Goal: Information Seeking & Learning: Learn about a topic

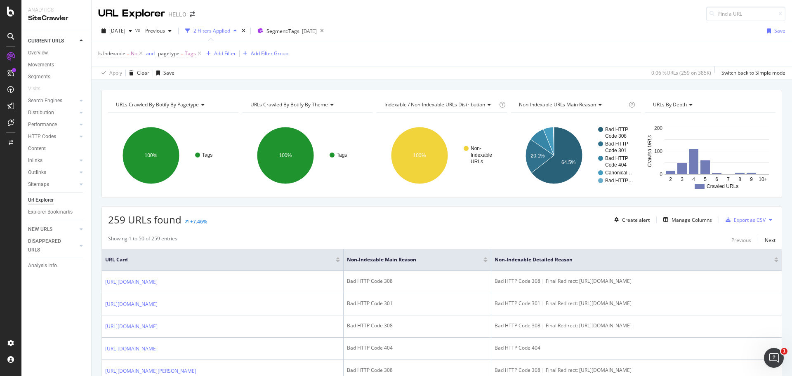
click at [7, 16] on div at bounding box center [10, 188] width 21 height 376
click at [9, 14] on icon at bounding box center [10, 12] width 7 height 10
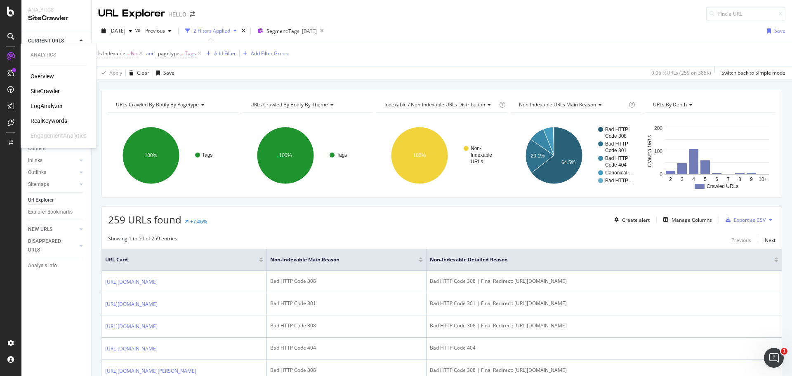
click at [47, 110] on div "LogAnalyzer" at bounding box center [47, 106] width 32 height 8
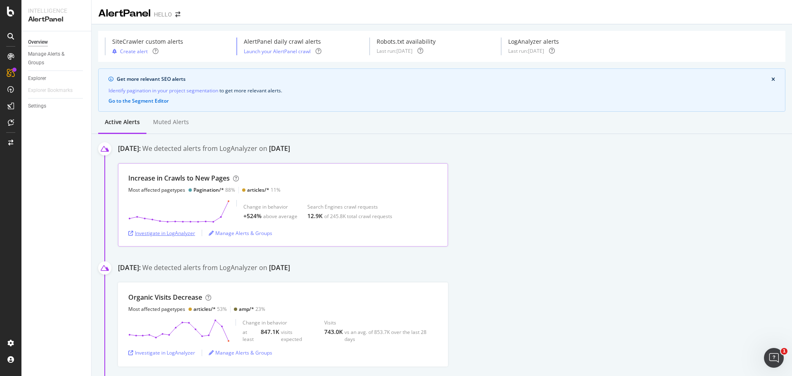
click at [181, 234] on div "Investigate in LogAnalyzer" at bounding box center [161, 233] width 67 height 7
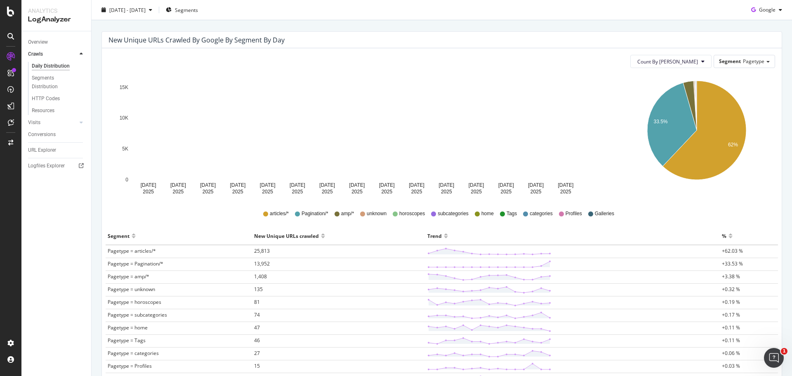
scroll to position [65, 0]
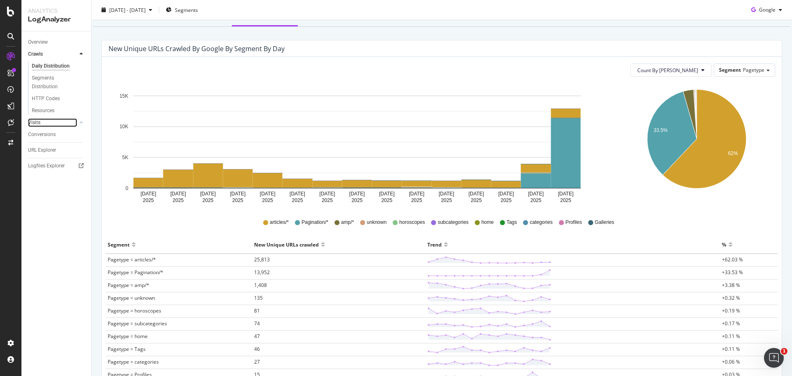
click at [55, 121] on link "Visits" at bounding box center [52, 122] width 49 height 9
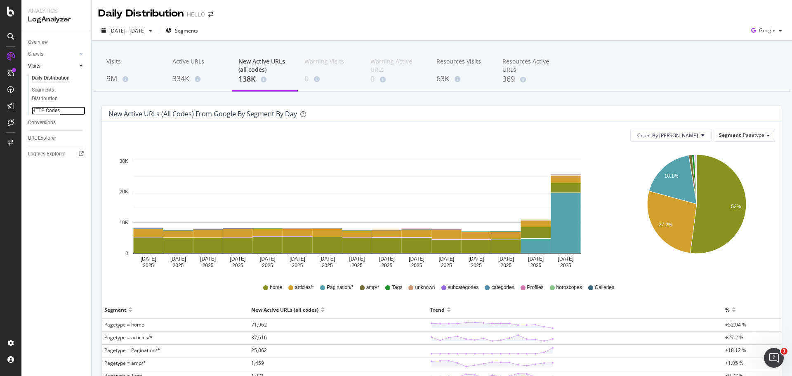
click at [54, 110] on div "HTTP Codes" at bounding box center [46, 110] width 28 height 9
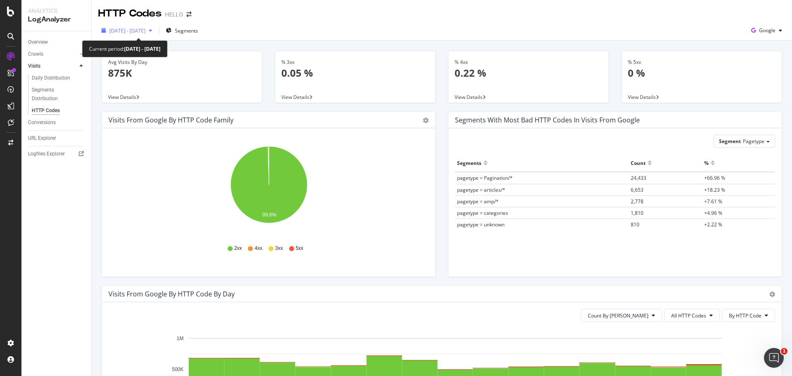
click at [152, 31] on icon "button" at bounding box center [150, 30] width 3 height 5
click at [246, 16] on div "HTTP Codes HELLO" at bounding box center [442, 10] width 700 height 21
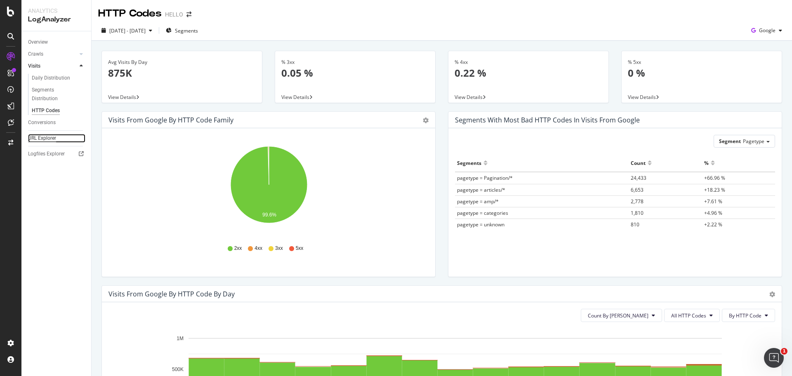
click at [55, 136] on div "URL Explorer" at bounding box center [42, 138] width 28 height 9
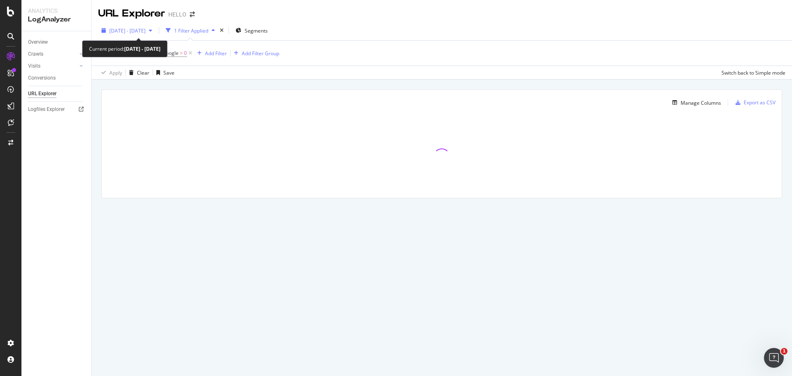
click at [156, 29] on div "button" at bounding box center [151, 30] width 10 height 5
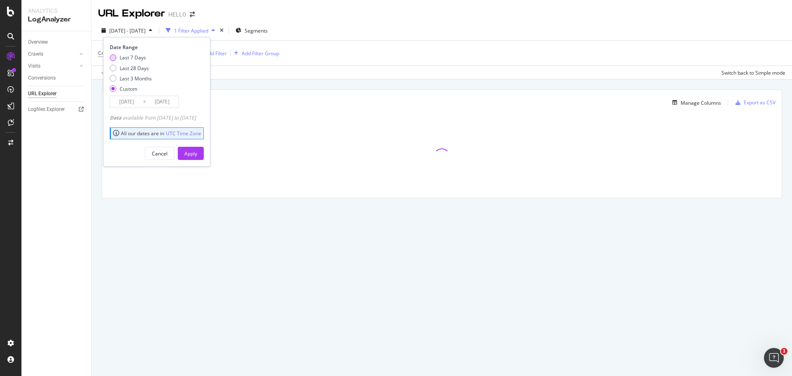
click at [139, 59] on div "Last 7 Days" at bounding box center [133, 57] width 26 height 7
type input "2025/09/25"
type input "2025/10/01"
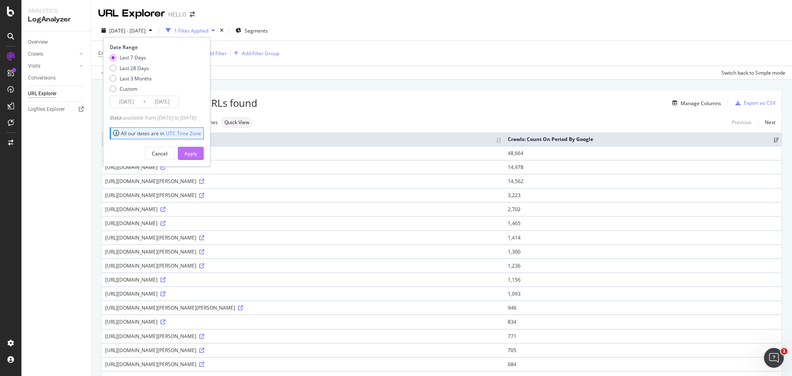
click at [197, 151] on div "Apply" at bounding box center [190, 153] width 13 height 7
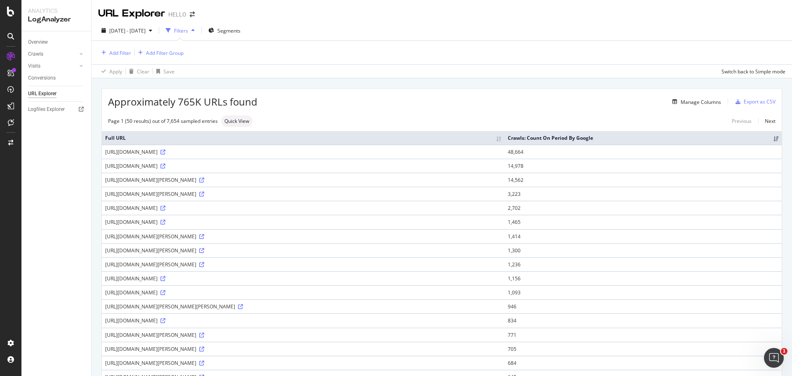
click at [188, 28] on div "Filters" at bounding box center [181, 30] width 14 height 7
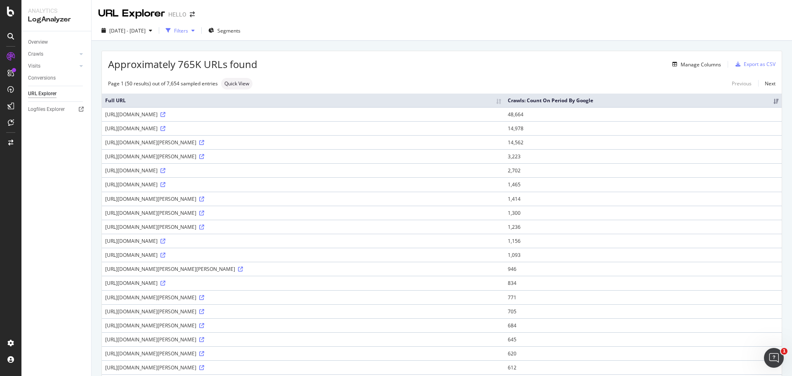
click at [188, 28] on div "Filters" at bounding box center [181, 30] width 14 height 7
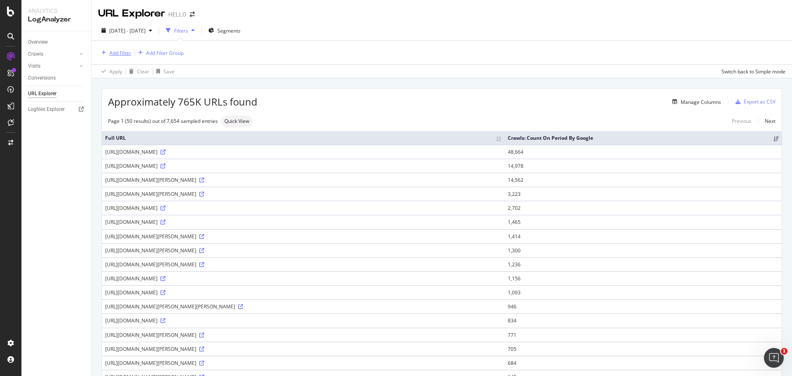
click at [121, 53] on div "Add Filter" at bounding box center [120, 52] width 22 height 7
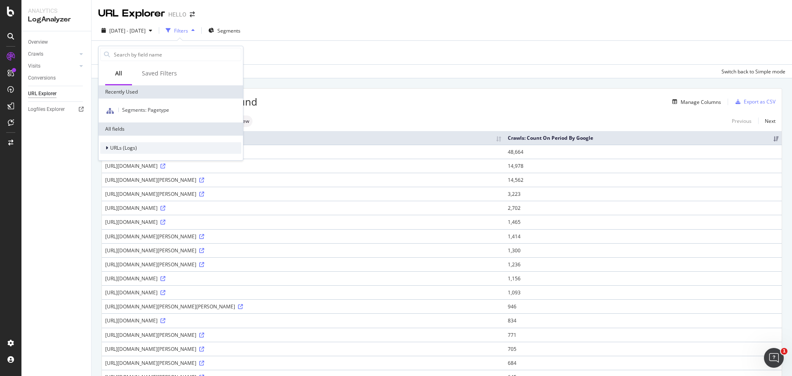
click at [115, 146] on span "URLs (Logs)" at bounding box center [123, 147] width 27 height 7
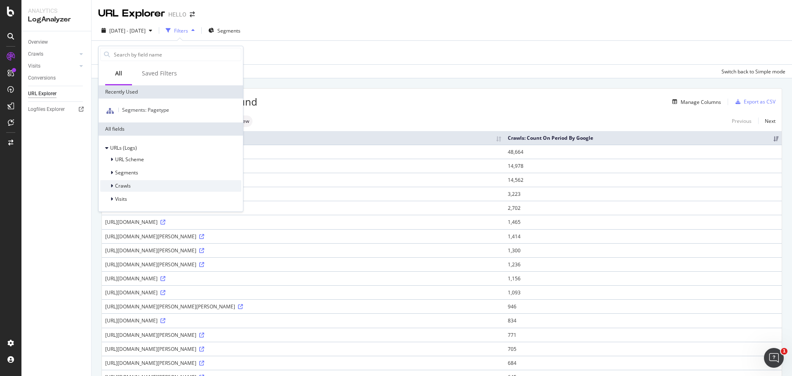
click at [111, 186] on icon at bounding box center [112, 186] width 2 height 5
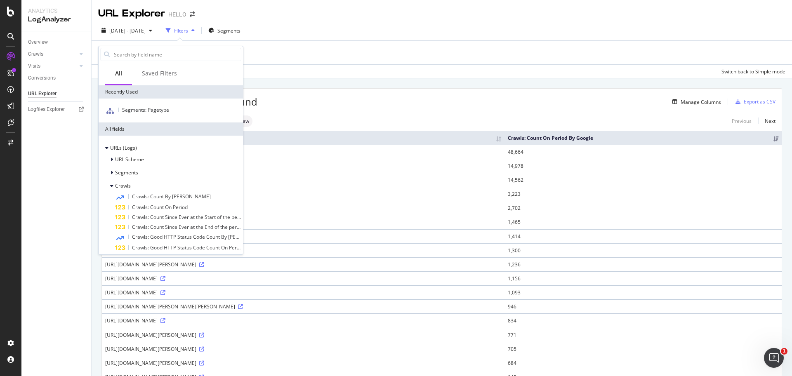
click at [307, 18] on div "URL Explorer HELLO" at bounding box center [442, 10] width 700 height 21
